Goal: Find specific page/section: Find specific page/section

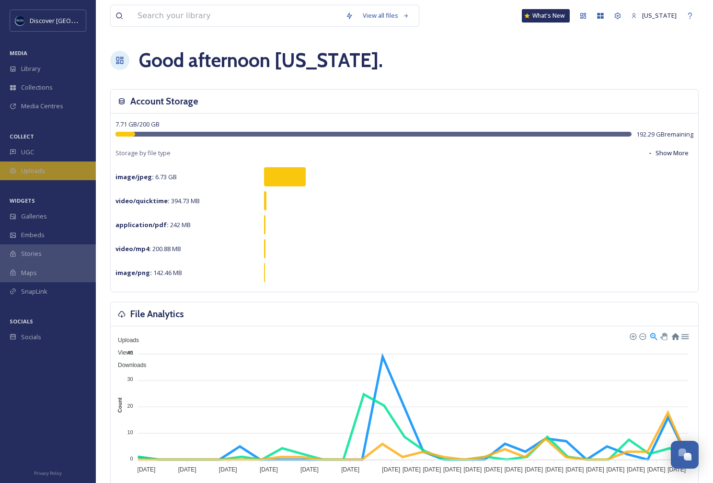
click at [75, 166] on div "Uploads" at bounding box center [48, 171] width 96 height 19
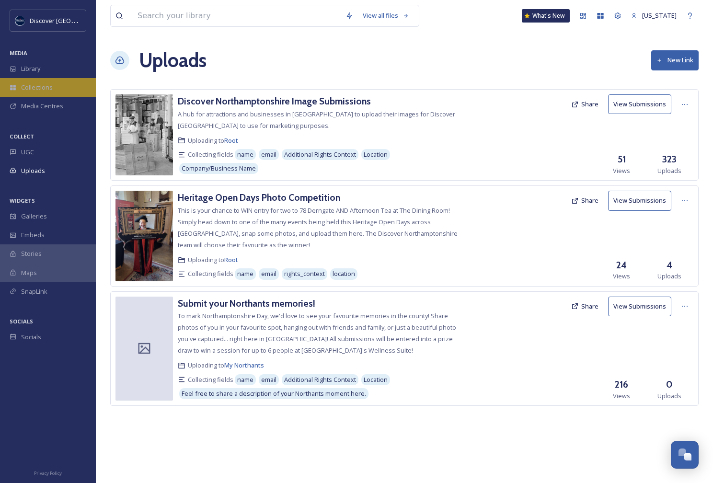
click at [48, 85] on span "Collections" at bounding box center [37, 87] width 32 height 9
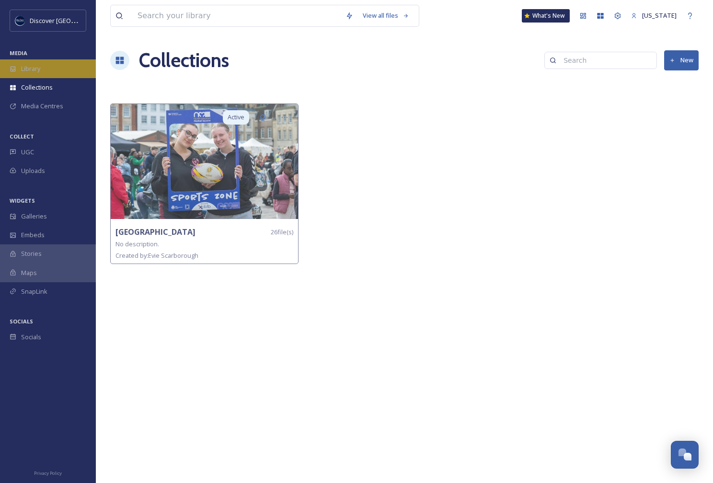
click at [56, 70] on div "Library" at bounding box center [48, 68] width 96 height 19
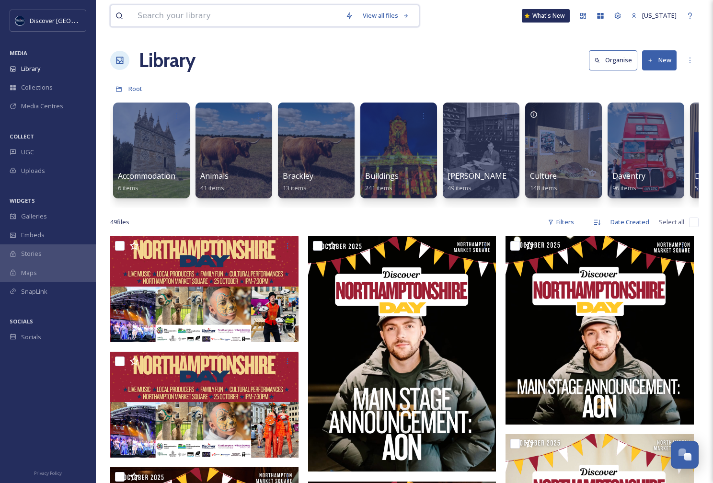
click at [198, 22] on input at bounding box center [237, 15] width 208 height 21
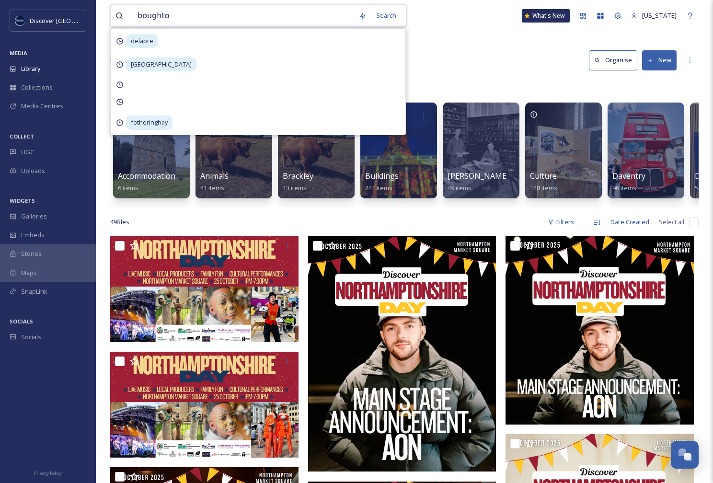
type input "[PERSON_NAME]"
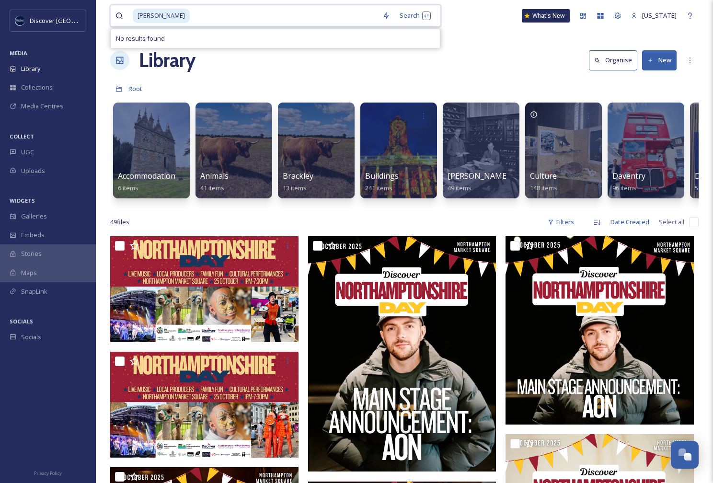
type input "="
type input "b"
